Goal: Information Seeking & Learning: Learn about a topic

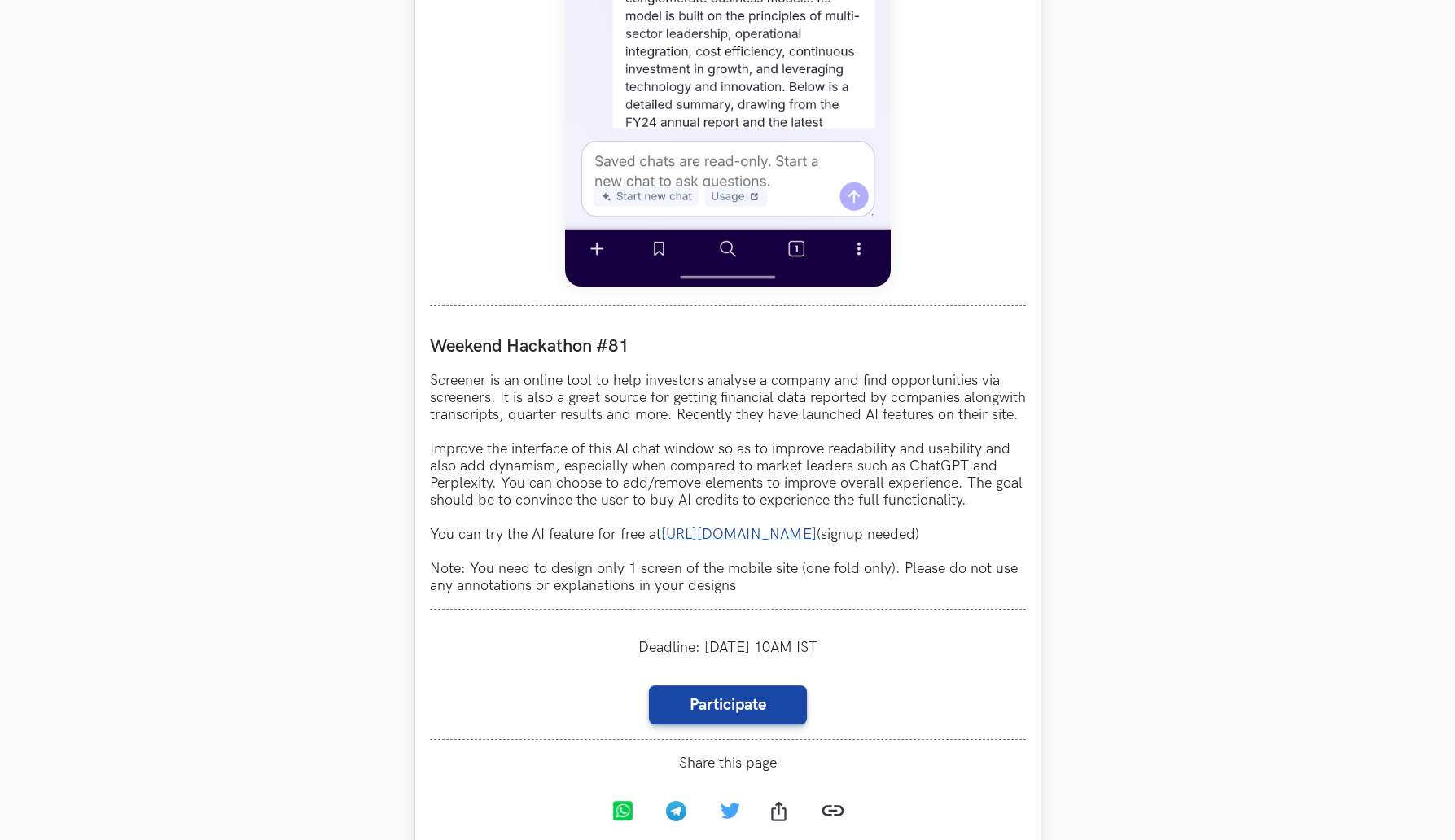
scroll to position [1256, 0]
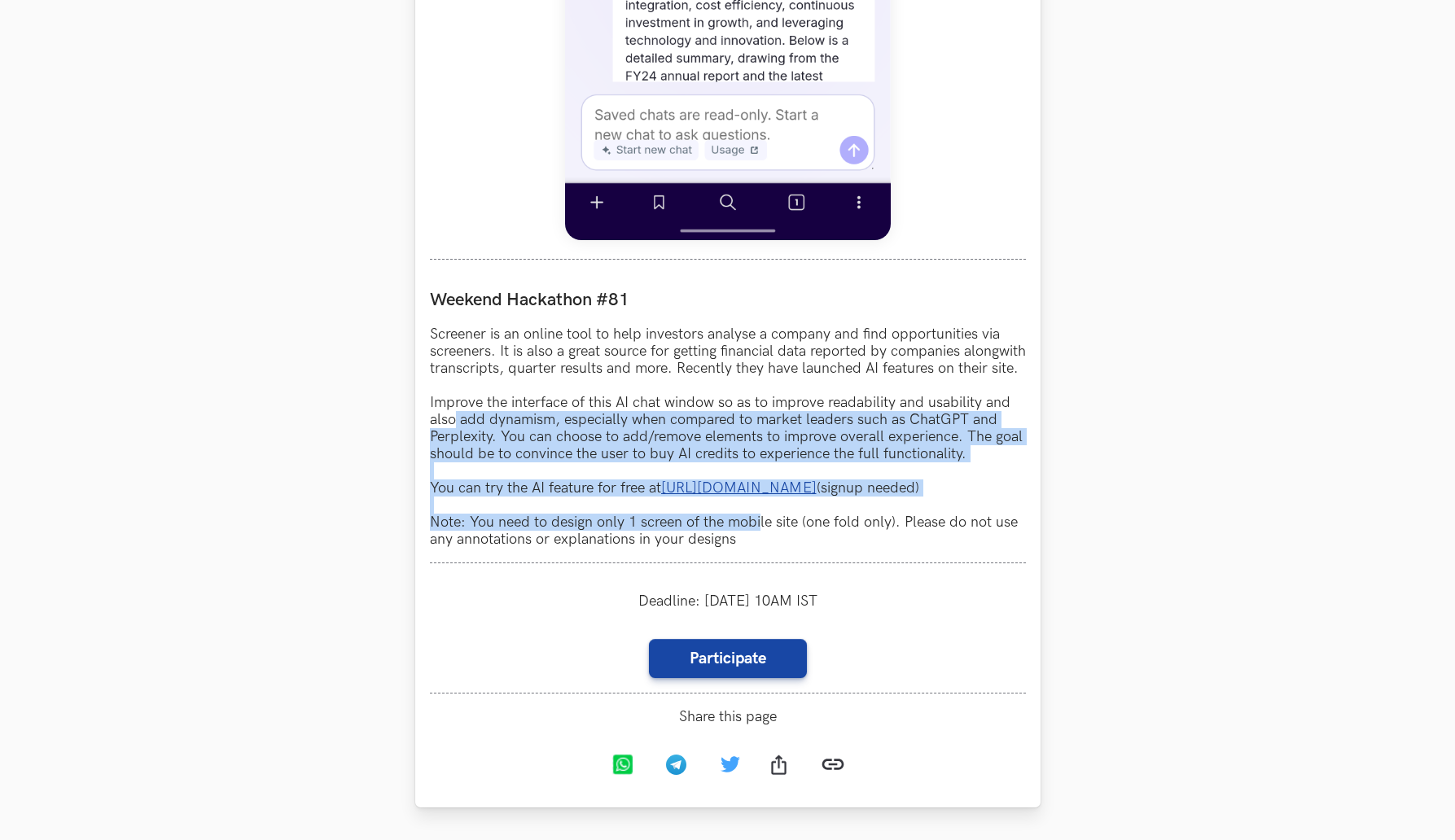
drag, startPoint x: 747, startPoint y: 546, endPoint x: 445, endPoint y: 410, distance: 331.2
click at [449, 417] on p "Screener is an online tool to help investors analyse a company and find opportu…" at bounding box center [728, 437] width 596 height 222
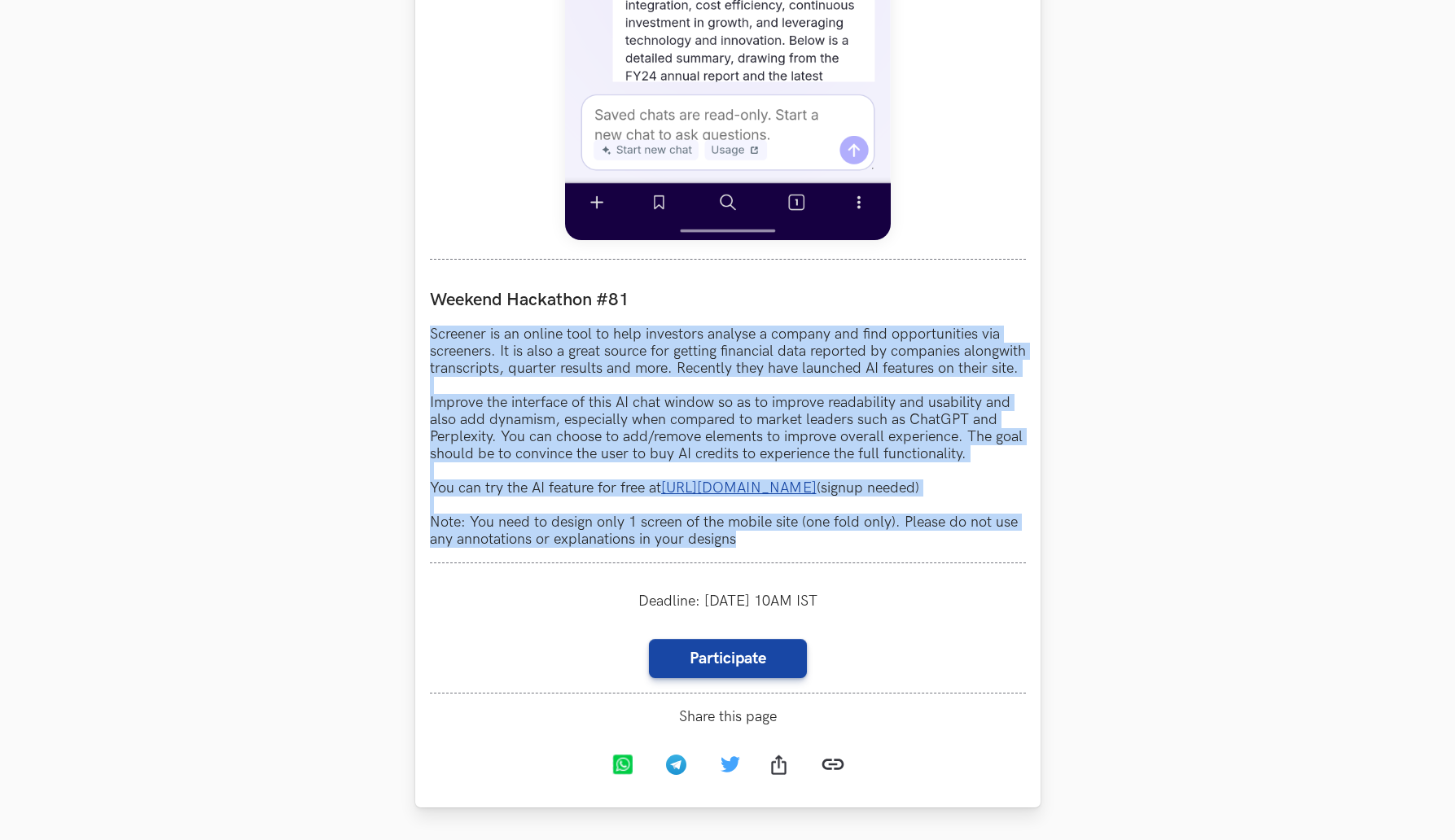
drag, startPoint x: 427, startPoint y: 330, endPoint x: 872, endPoint y: 585, distance: 512.9
click at [1000, 586] on div "Screener LIVE Weekend Hackathon #81 Screener is an online tool to help investor…" at bounding box center [728, 116] width 626 height 1384
click at [747, 548] on p "Screener is an online tool to help investors analyse a company and find opportu…" at bounding box center [728, 437] width 596 height 222
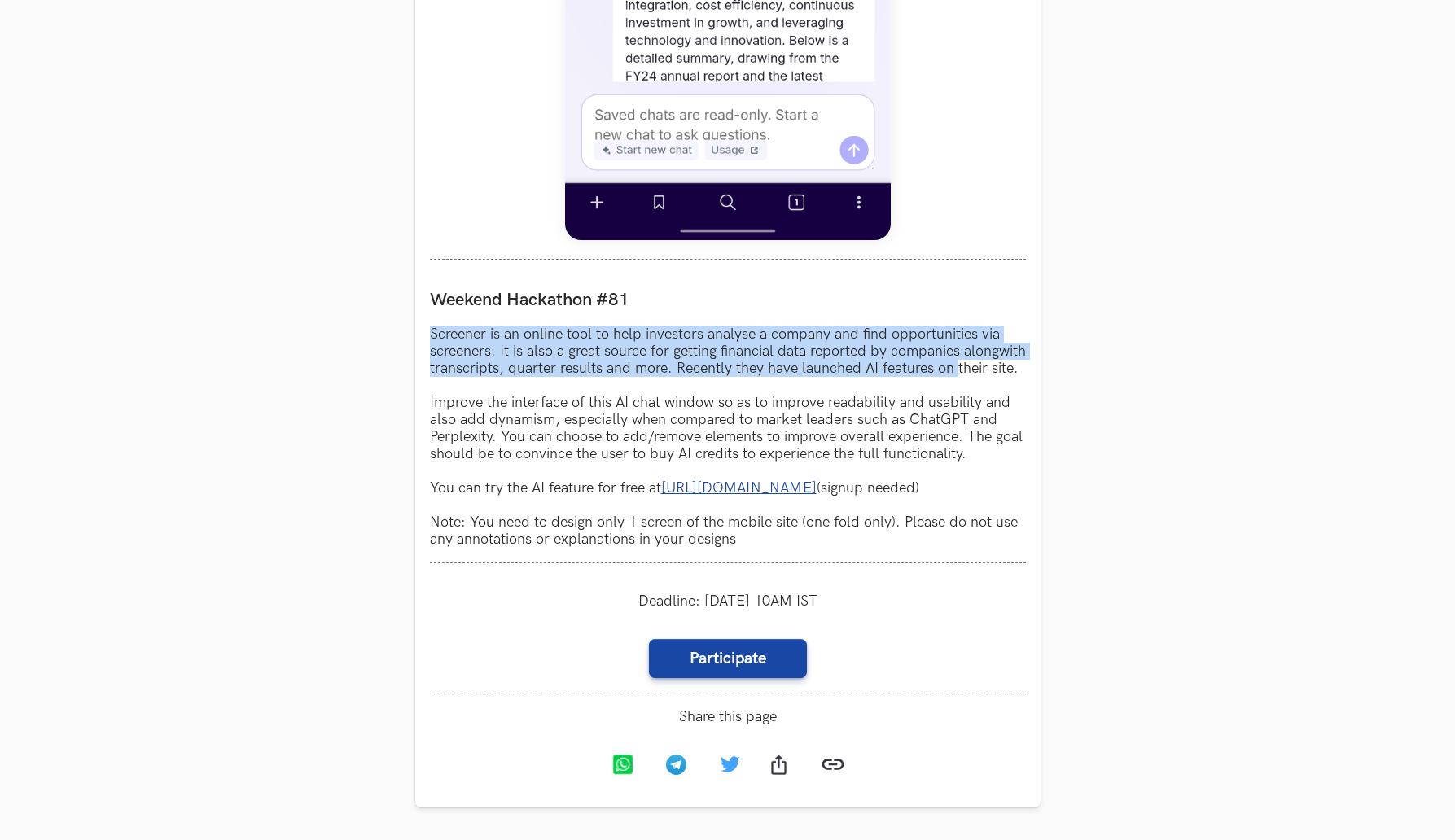
drag, startPoint x: 430, startPoint y: 333, endPoint x: 401, endPoint y: 390, distance: 64.0
click at [401, 390] on section "Weekend Hackathons One screen, one product, one weekend Use your design chops t…" at bounding box center [728, 141] width 1455 height 2681
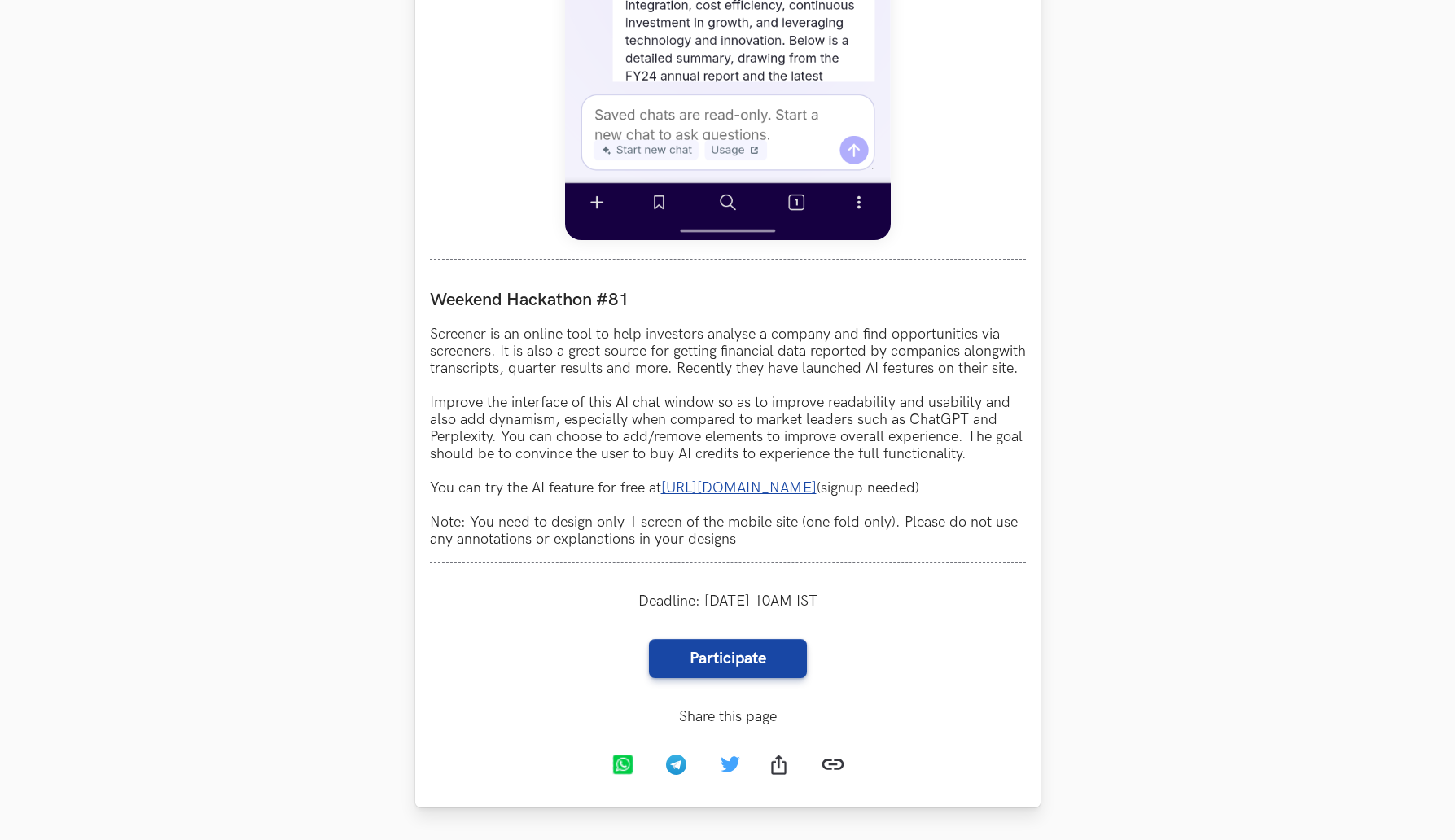
click at [493, 400] on p "Screener is an online tool to help investors analyse a company and find opportu…" at bounding box center [728, 437] width 596 height 222
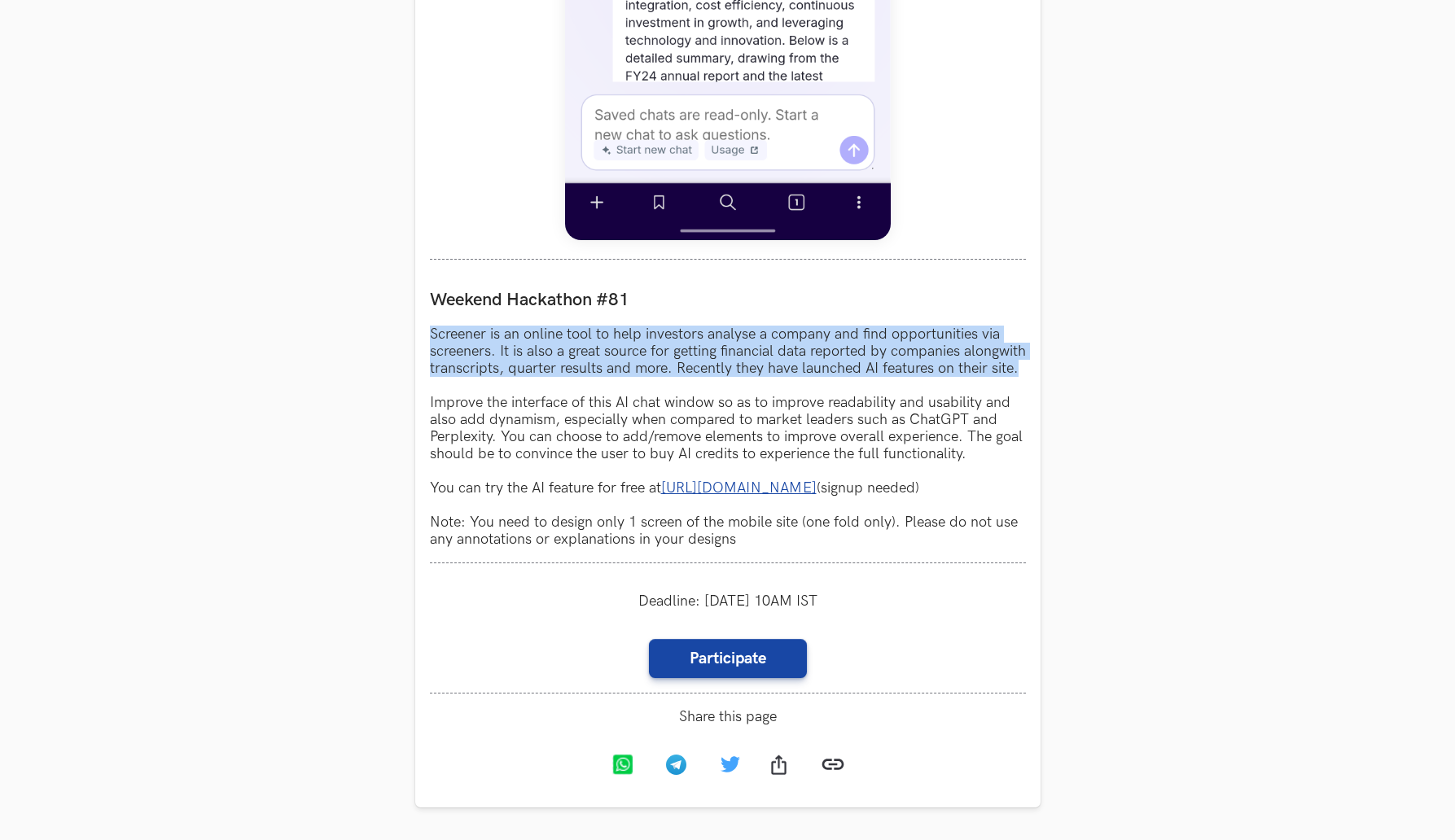
drag, startPoint x: 497, startPoint y: 385, endPoint x: 406, endPoint y: 328, distance: 107.4
click at [406, 328] on section "Weekend Hackathons One screen, one product, one weekend Use your design chops t…" at bounding box center [728, 141] width 1455 height 2681
click at [424, 328] on div "Screener LIVE Weekend Hackathon #81 Screener is an online tool to help investor…" at bounding box center [728, 116] width 626 height 1384
drag, startPoint x: 426, startPoint y: 328, endPoint x: 497, endPoint y: 404, distance: 104.0
click at [497, 404] on div "Screener LIVE Weekend Hackathon #81 Screener is an online tool to help investor…" at bounding box center [728, 116] width 626 height 1384
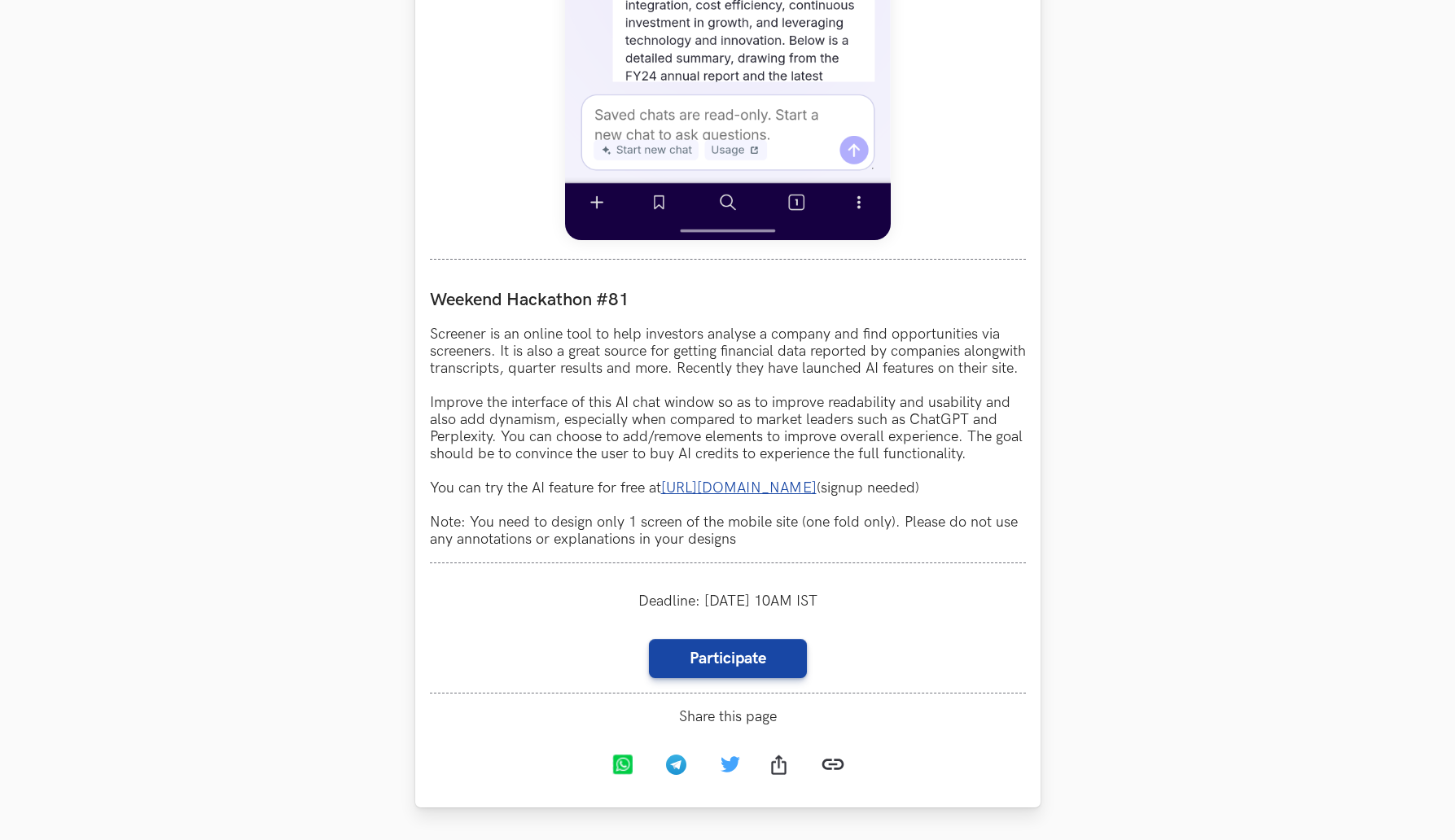
click at [421, 420] on div "Screener LIVE Weekend Hackathon #81 Screener is an online tool to help investor…" at bounding box center [728, 116] width 626 height 1384
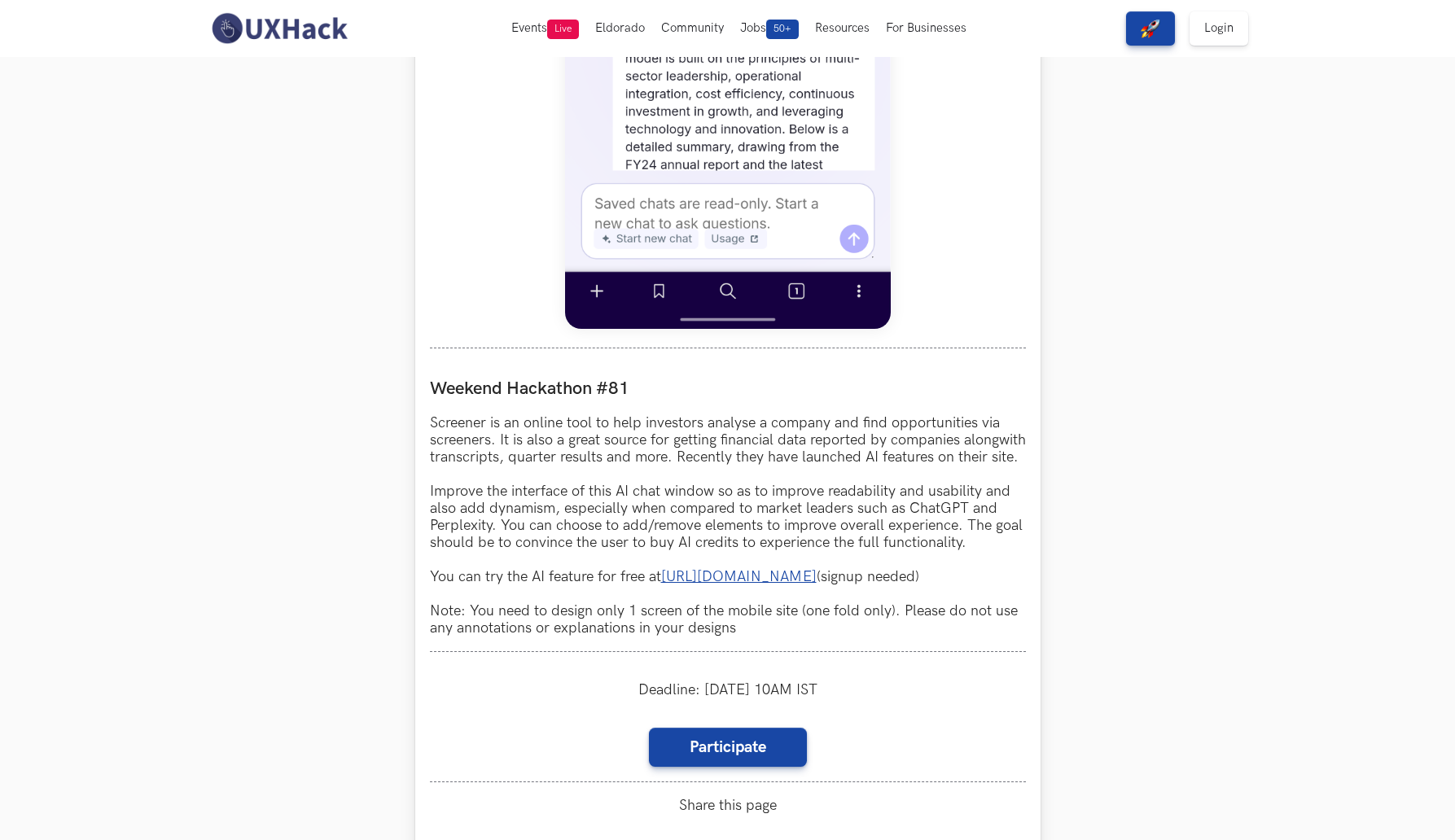
scroll to position [842, 0]
